Goal: Task Accomplishment & Management: Use online tool/utility

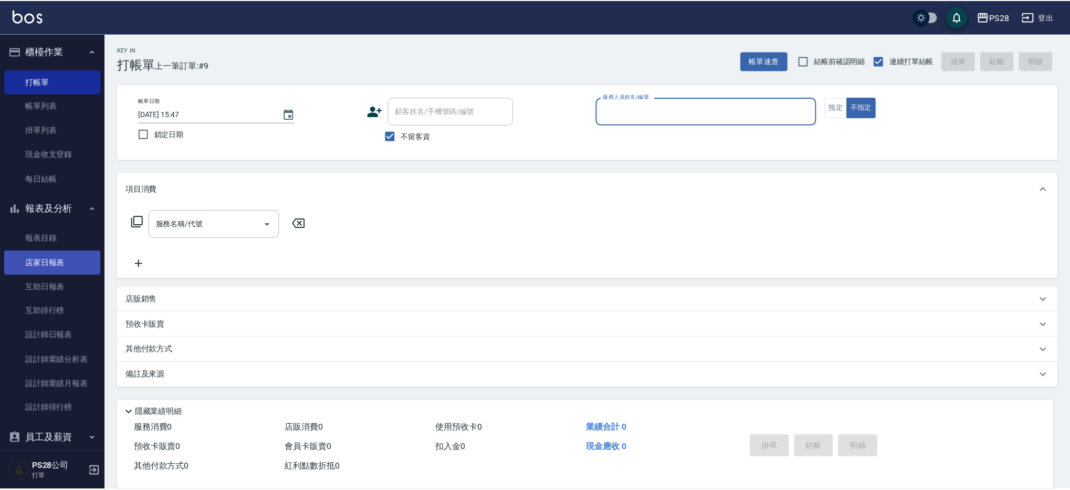
scroll to position [39, 0]
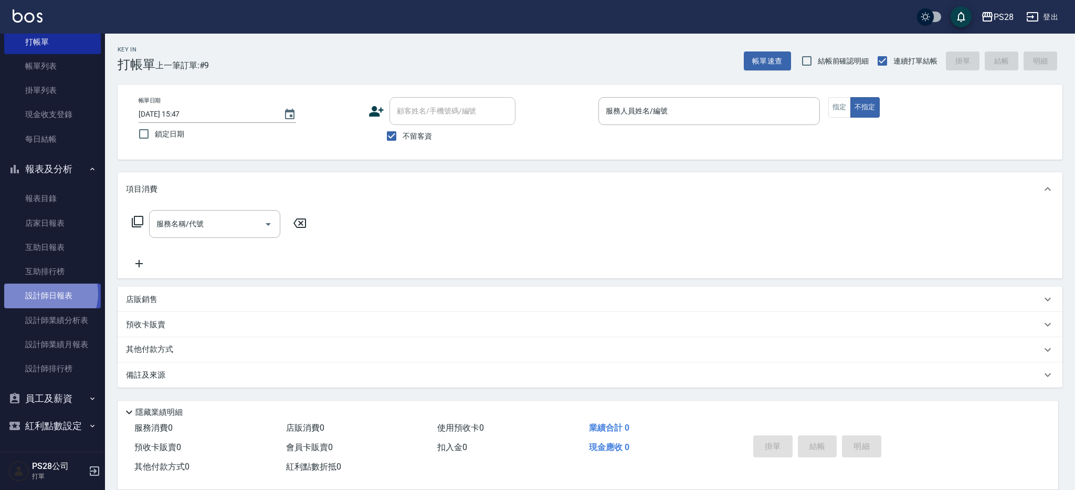
click at [44, 293] on link "設計師日報表" at bounding box center [52, 295] width 97 height 24
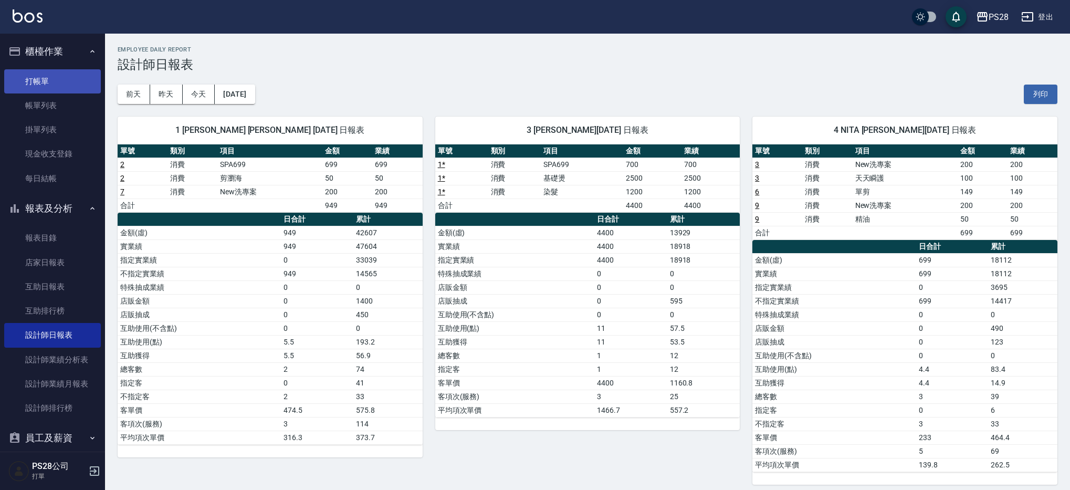
click at [46, 80] on link "打帳單" at bounding box center [52, 81] width 97 height 24
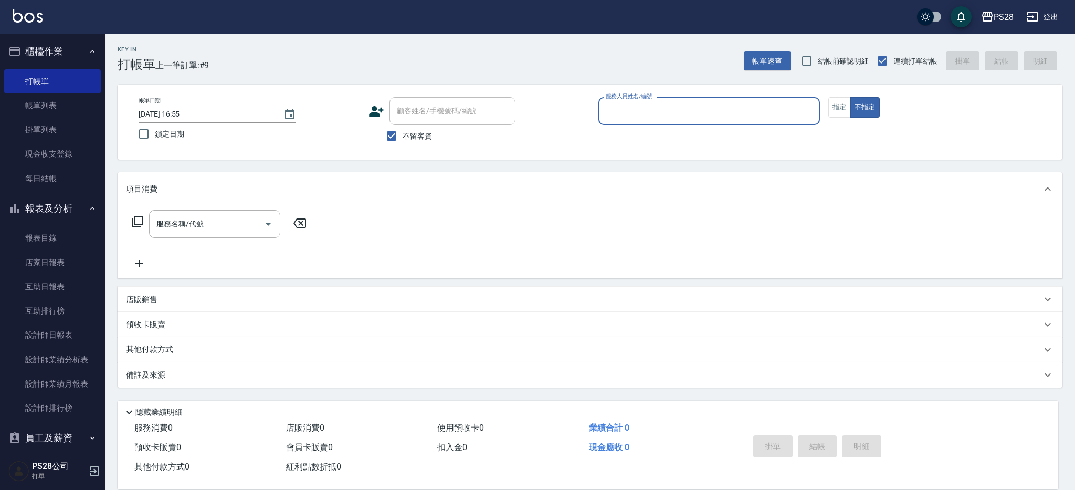
type input "ˋ"
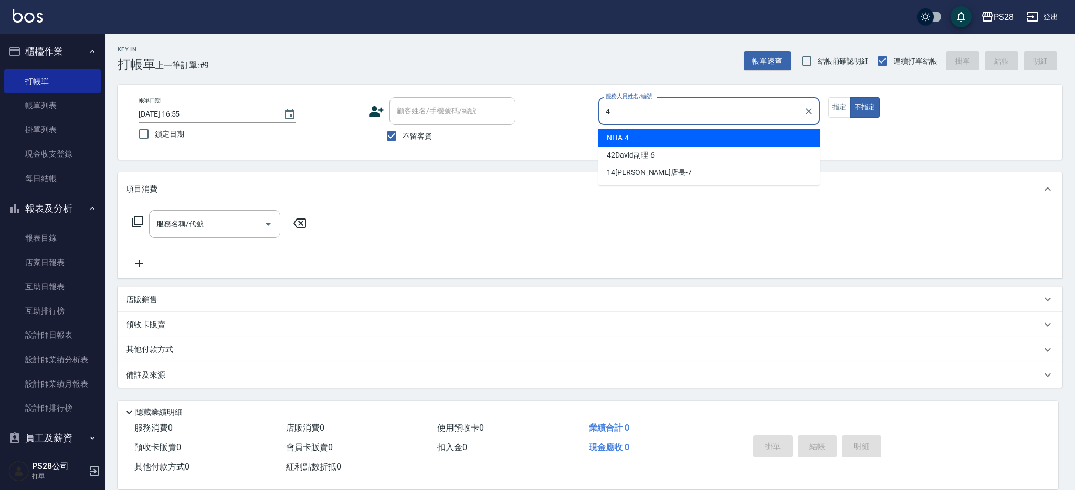
type input "NITA-4"
type button "false"
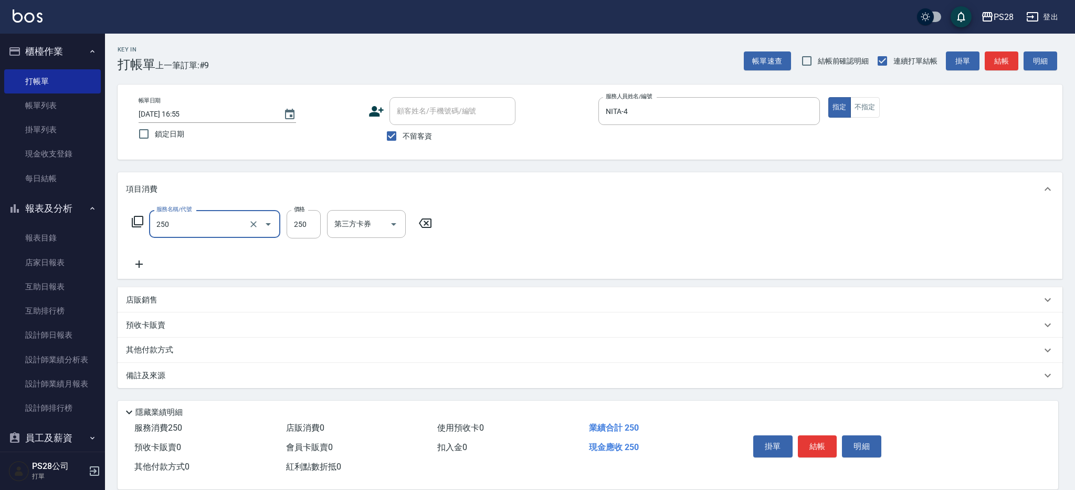
type input "單剪(250)"
type input "199"
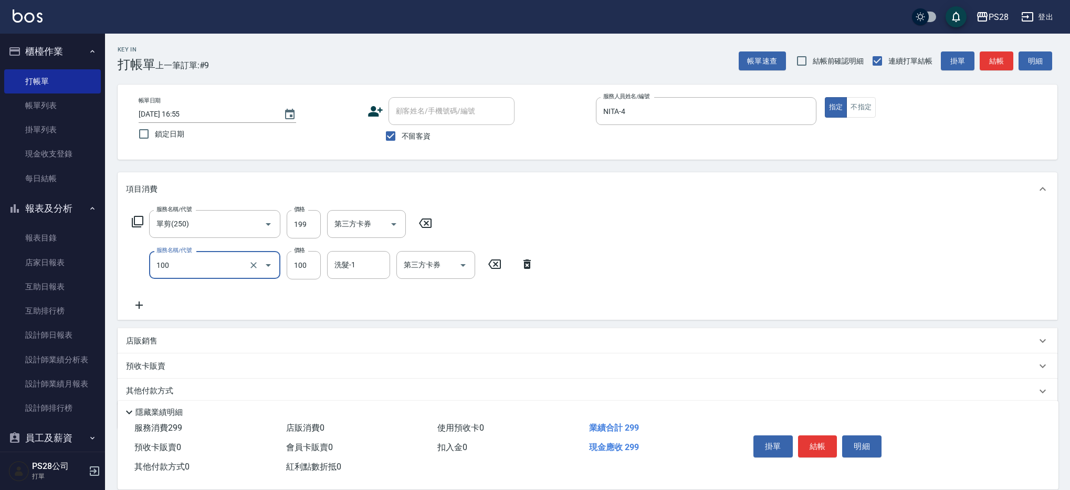
type input "洗髮(100)"
click at [374, 265] on input "洗髮-1" at bounding box center [359, 265] width 54 height 18
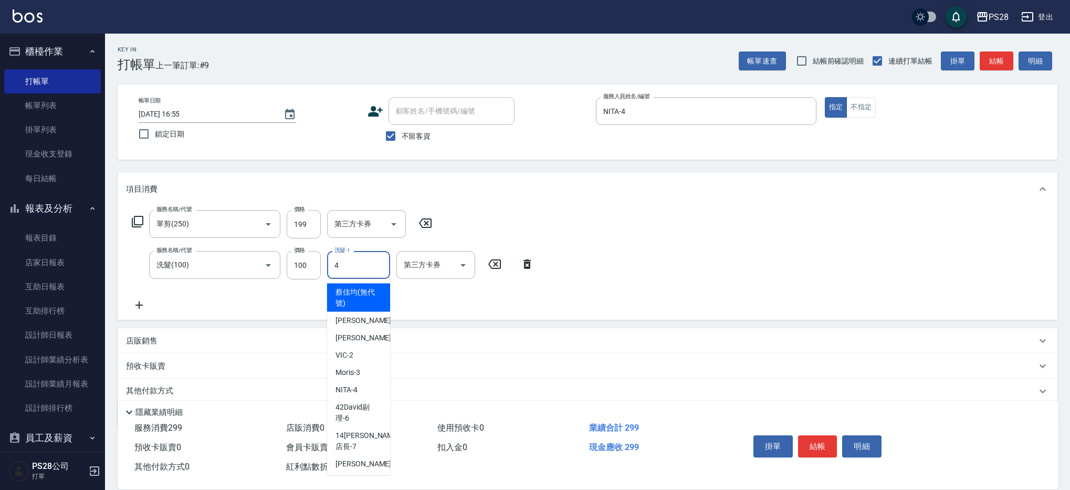
type input "NITA-4"
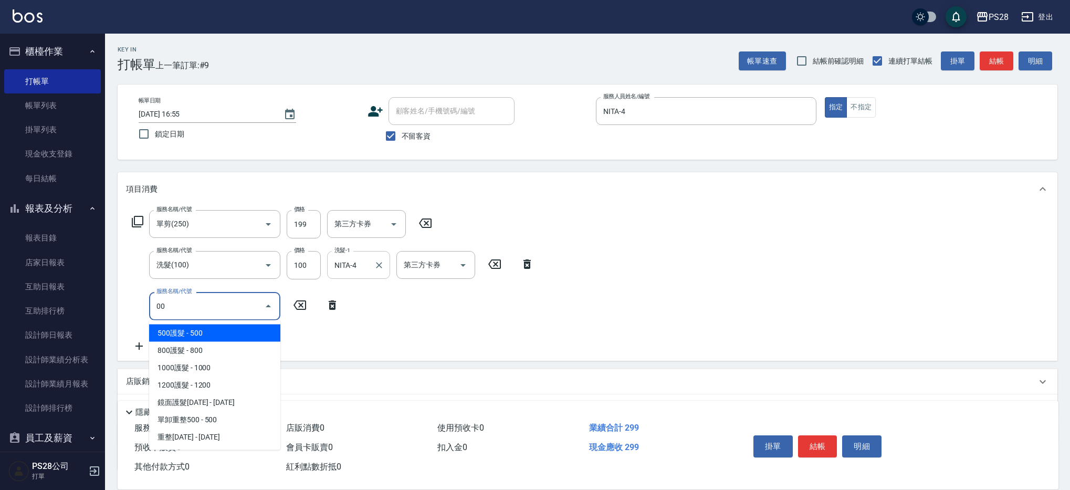
type input "0"
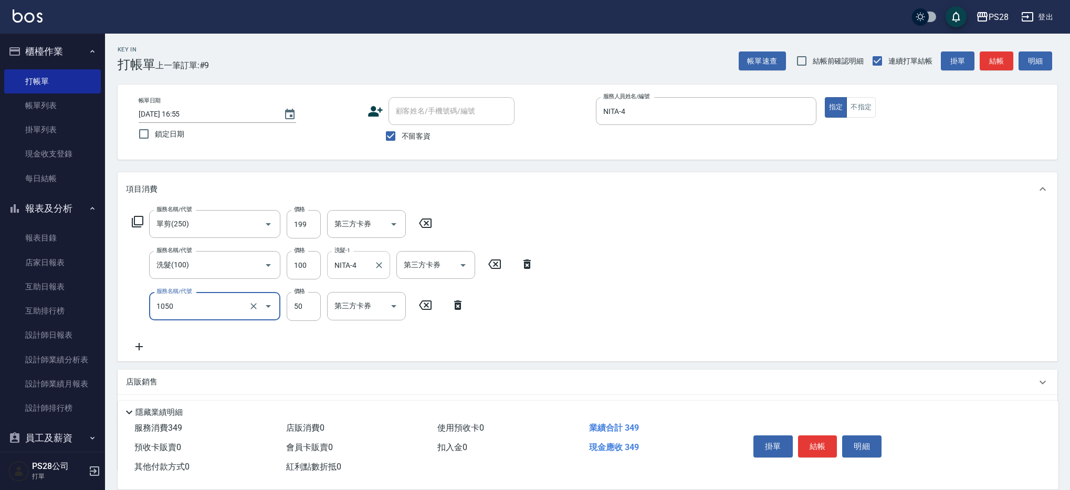
type input "精油(1050)"
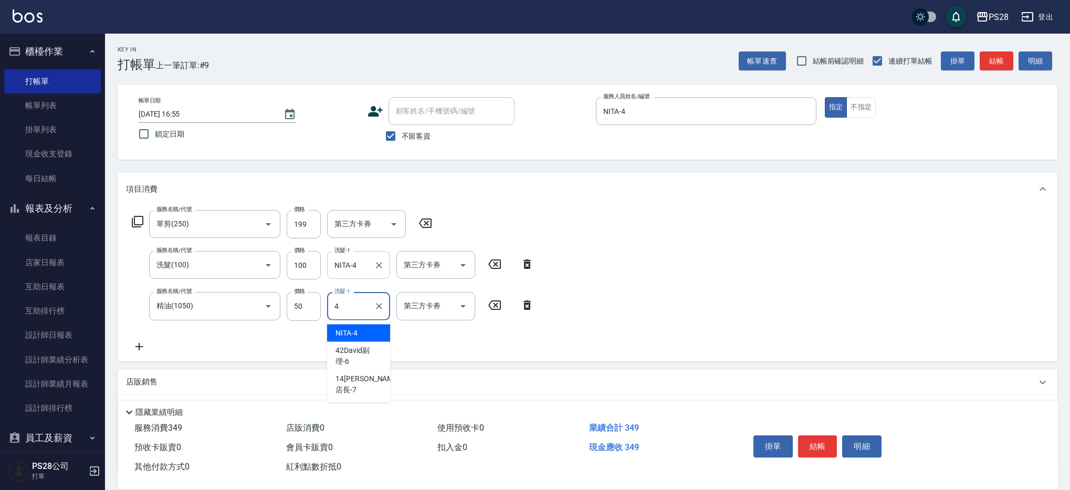
type input "NITA-4"
click at [811, 444] on button "結帳" at bounding box center [817, 446] width 39 height 22
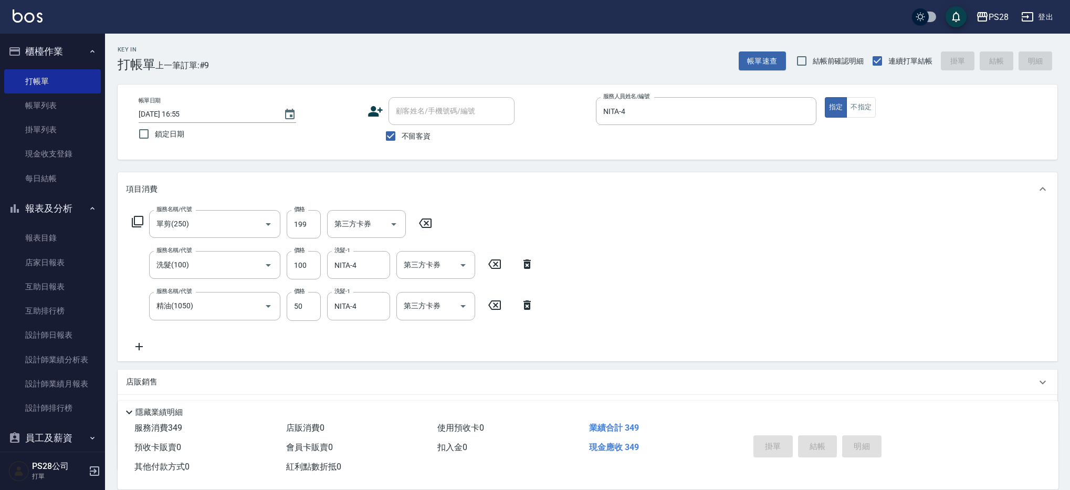
type input "[DATE] 16:56"
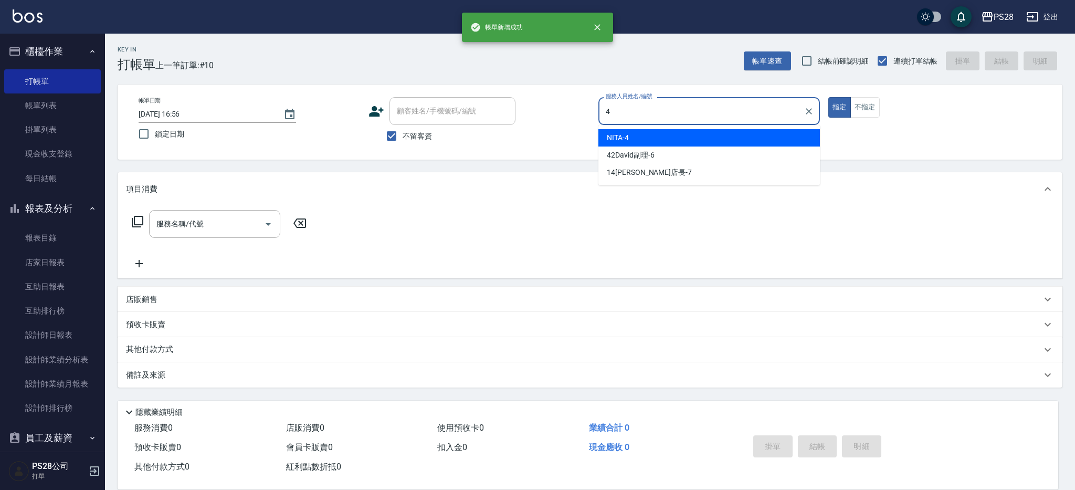
type input "NITA-4"
type button "true"
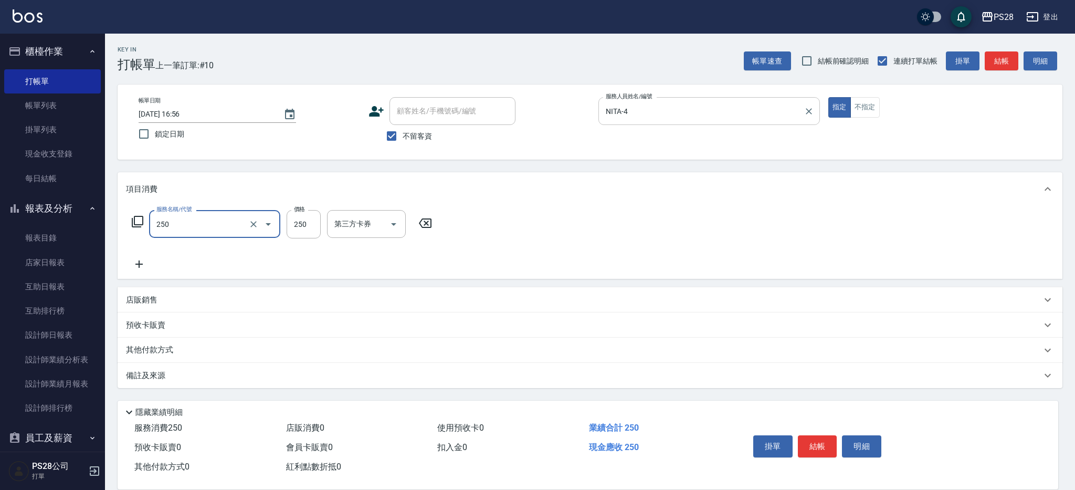
type input "單剪(250)"
type input "179"
click at [817, 448] on button "結帳" at bounding box center [817, 446] width 39 height 22
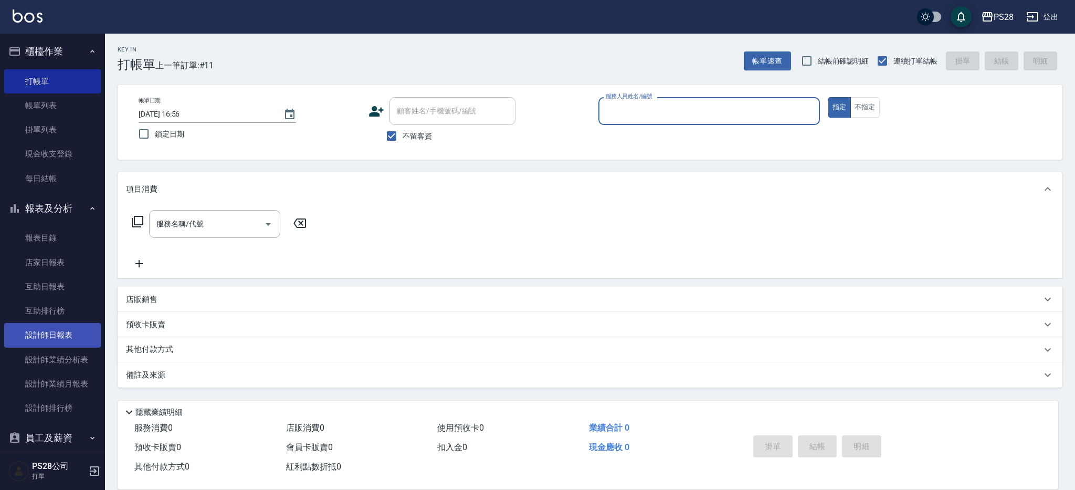
click at [49, 334] on link "設計師日報表" at bounding box center [52, 335] width 97 height 24
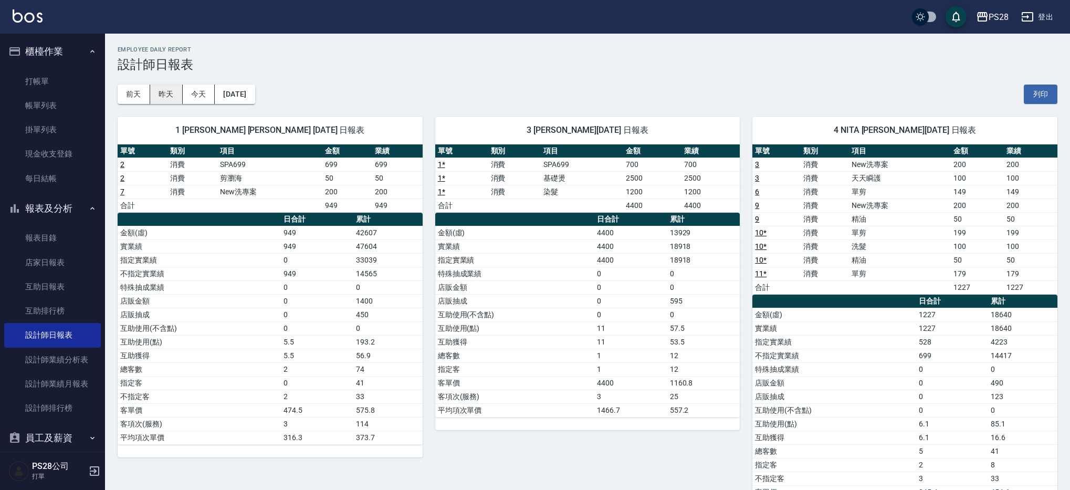
click at [156, 94] on button "昨天" at bounding box center [166, 94] width 33 height 19
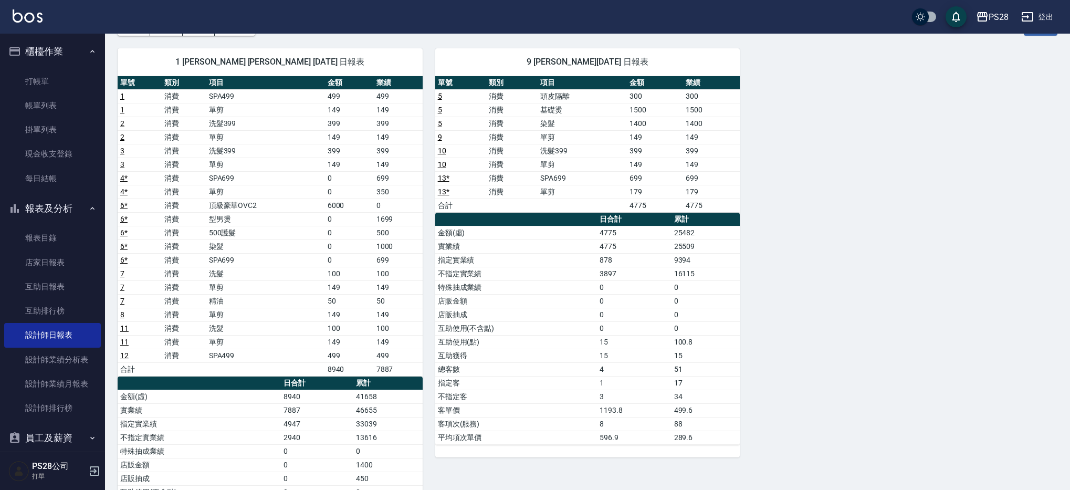
scroll to position [37, 0]
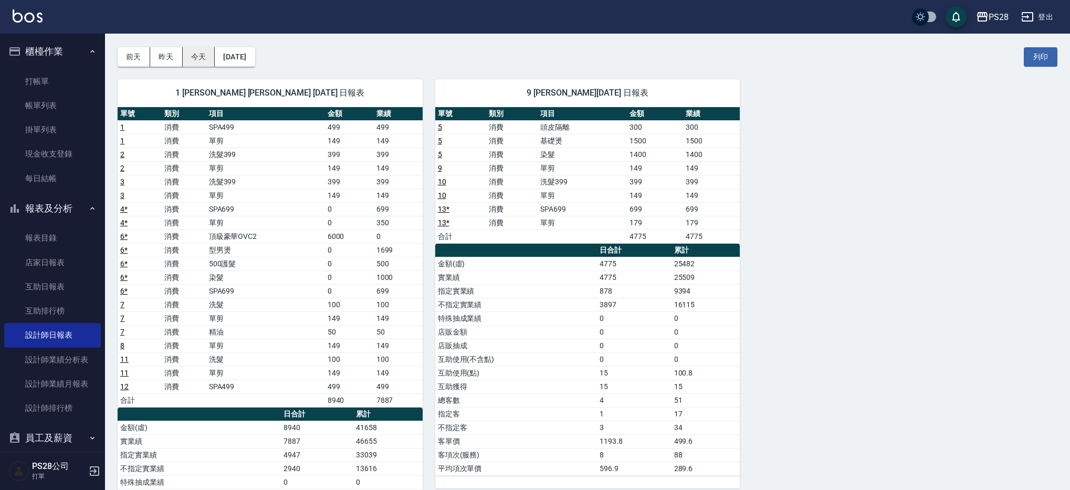
click at [202, 55] on button "今天" at bounding box center [199, 56] width 33 height 19
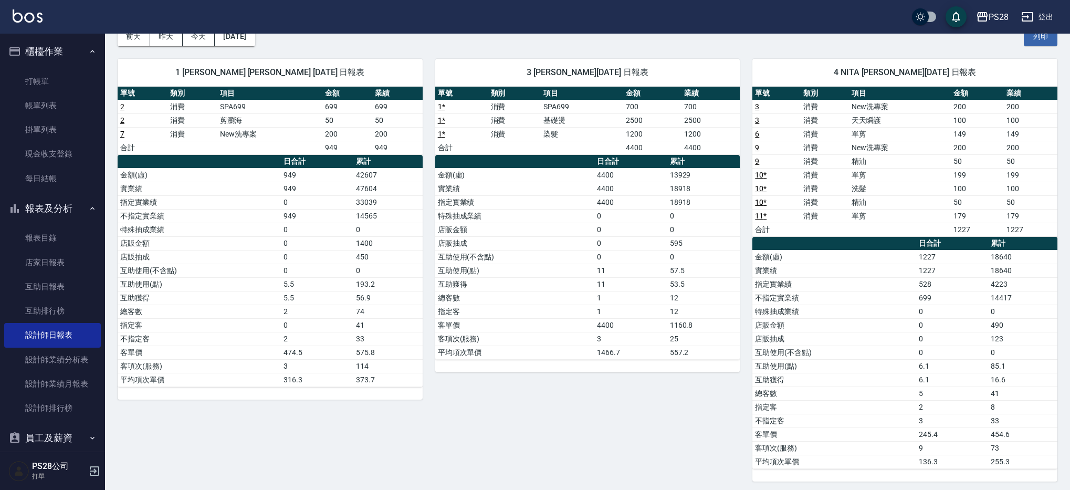
scroll to position [59, 0]
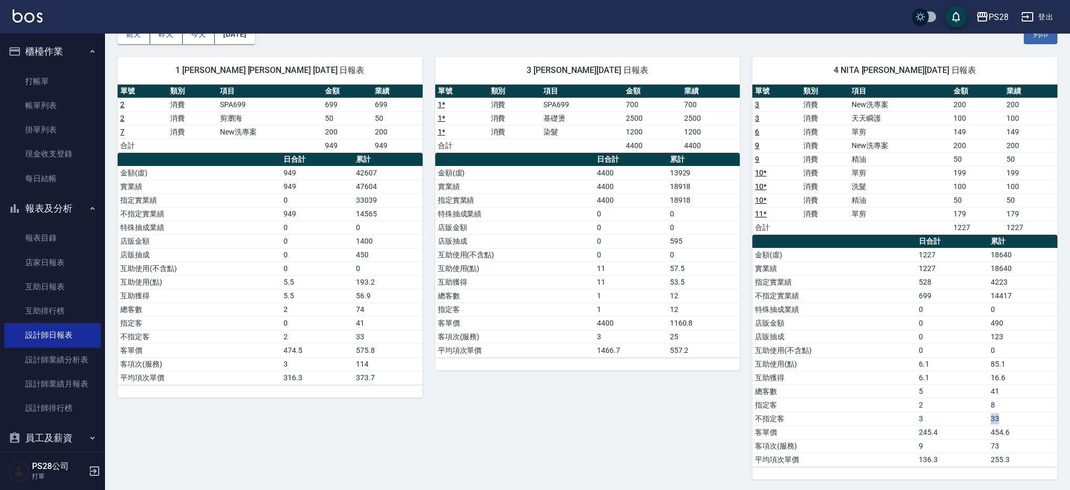
drag, startPoint x: 1004, startPoint y: 418, endPoint x: 930, endPoint y: 422, distance: 74.1
click at [930, 422] on tr "不指定客 3 33" at bounding box center [904, 419] width 305 height 14
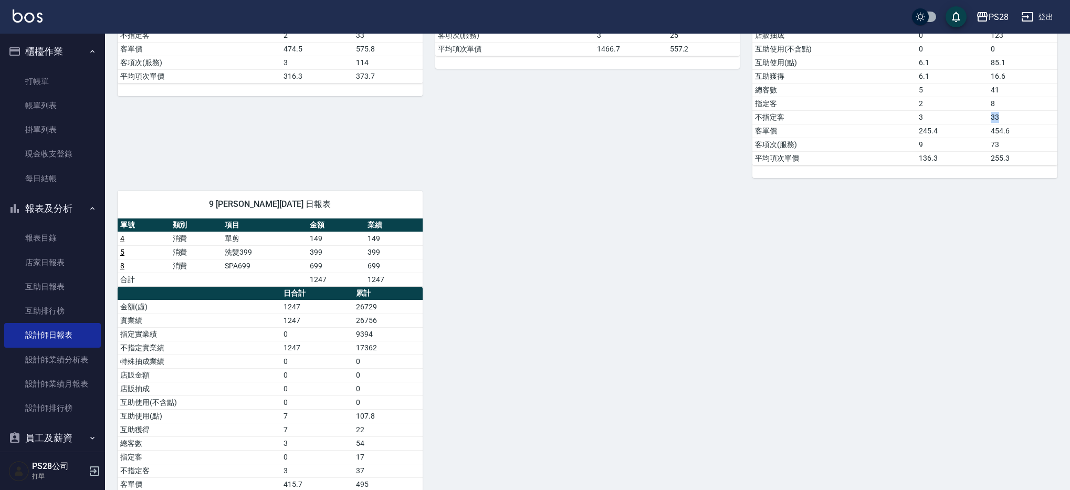
scroll to position [415, 0]
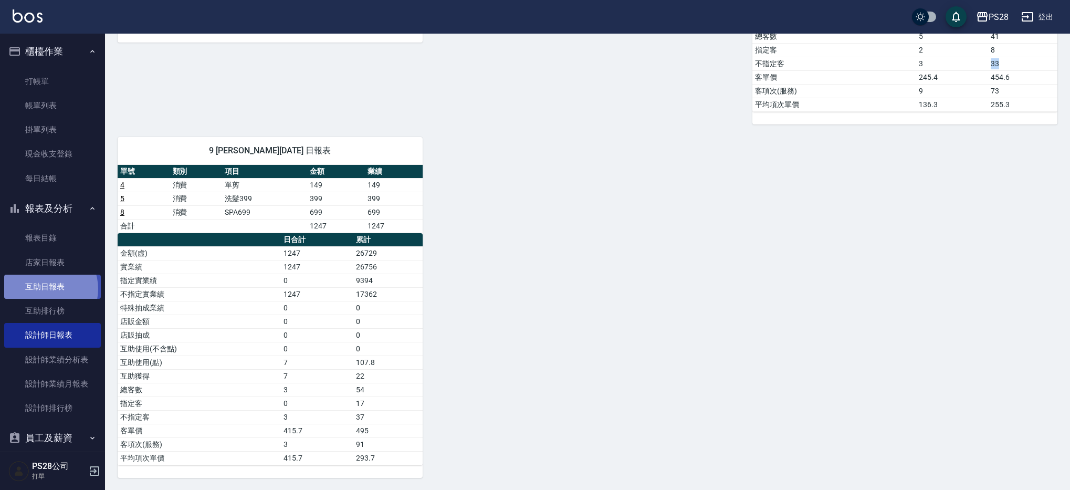
click at [45, 289] on link "互助日報表" at bounding box center [52, 287] width 97 height 24
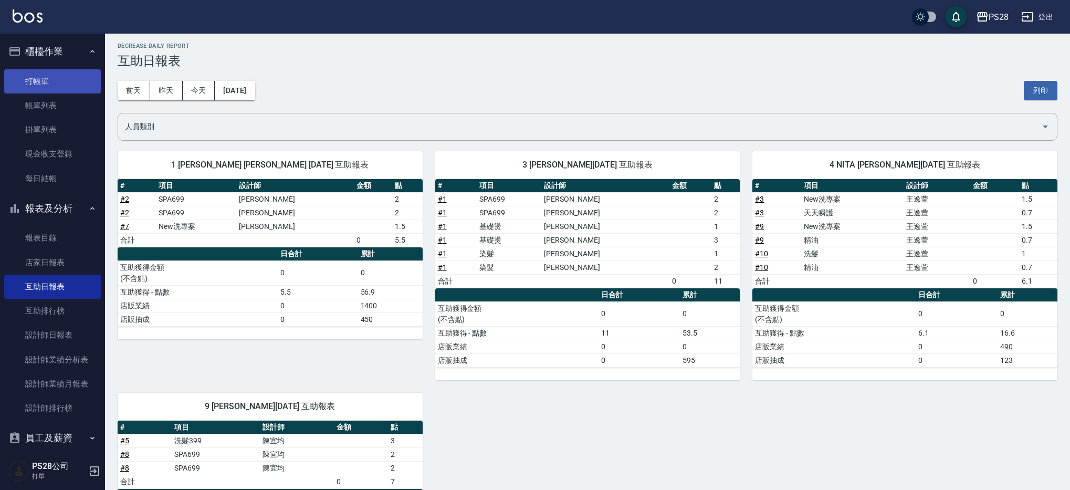
click at [54, 85] on link "打帳單" at bounding box center [52, 81] width 97 height 24
